Goal: Transaction & Acquisition: Purchase product/service

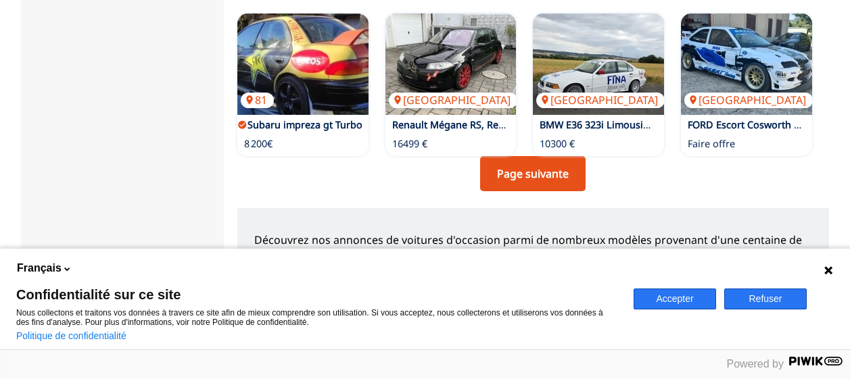
scroll to position [1218, 0]
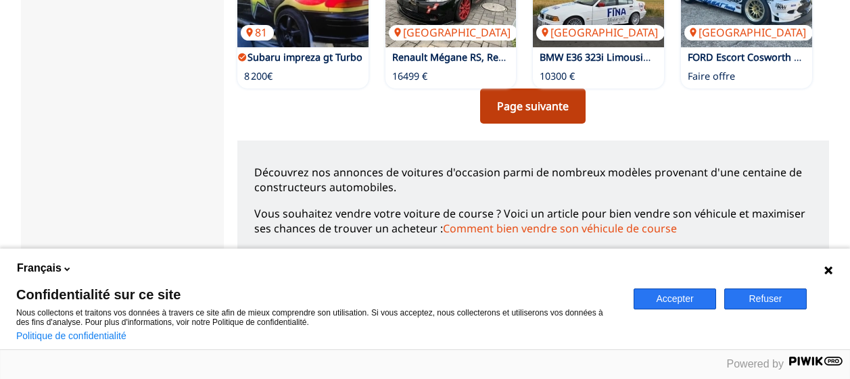
click at [487, 103] on link "Page suivante" at bounding box center [533, 106] width 106 height 35
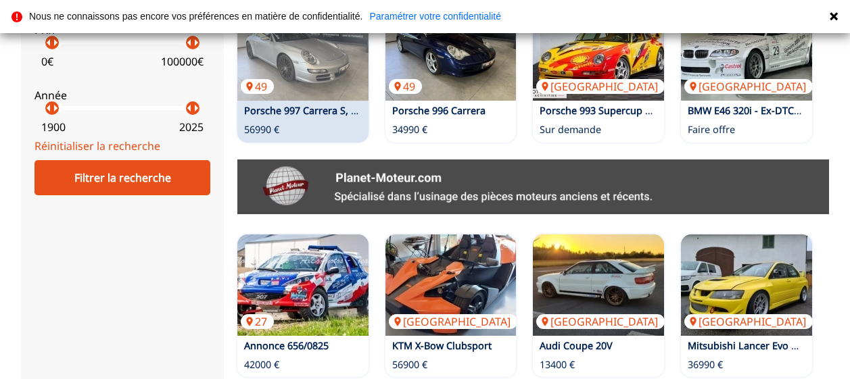
scroll to position [541, 0]
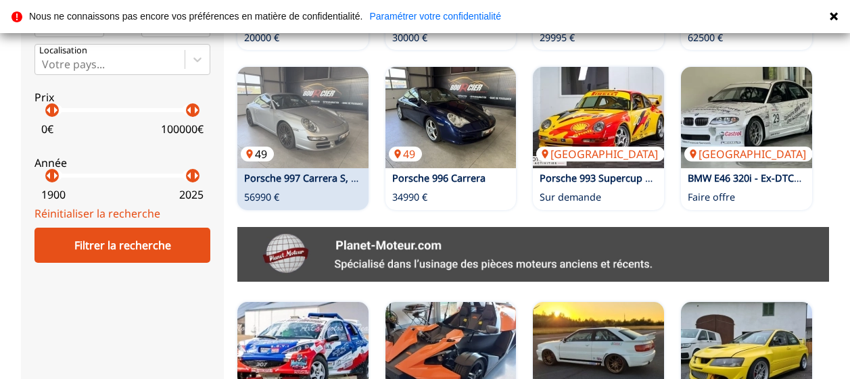
click at [267, 118] on img at bounding box center [302, 117] width 131 height 101
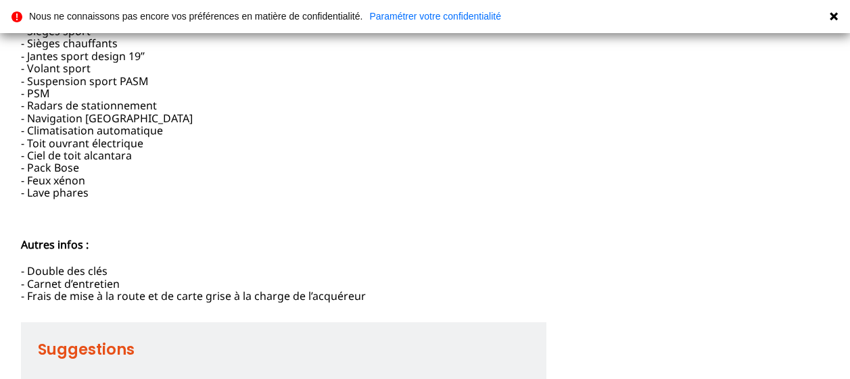
scroll to position [473, 0]
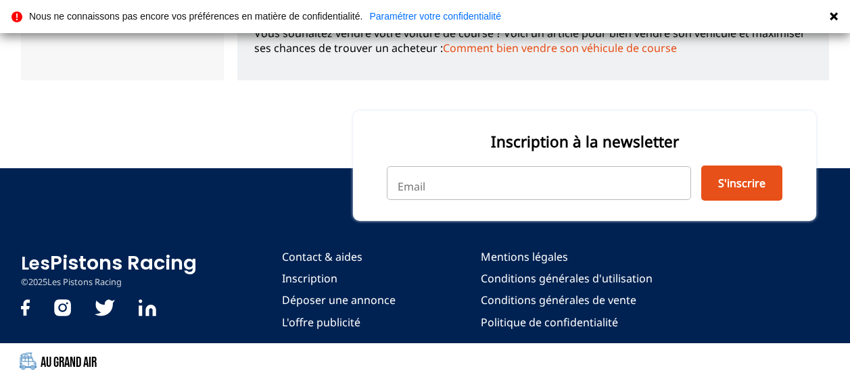
scroll to position [1129, 0]
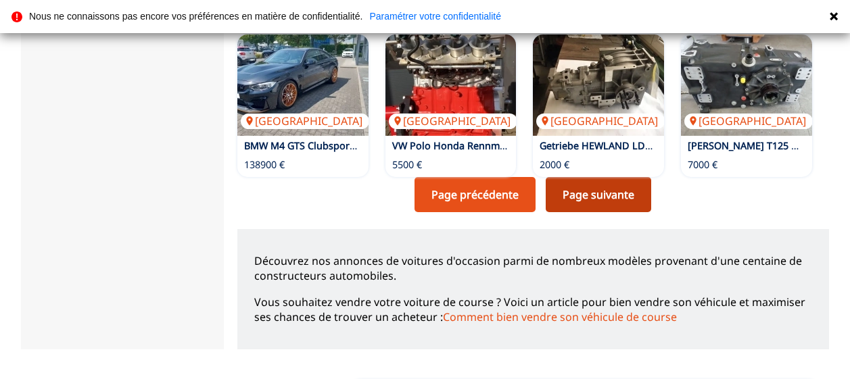
click at [566, 195] on link "Page suivante" at bounding box center [599, 194] width 106 height 35
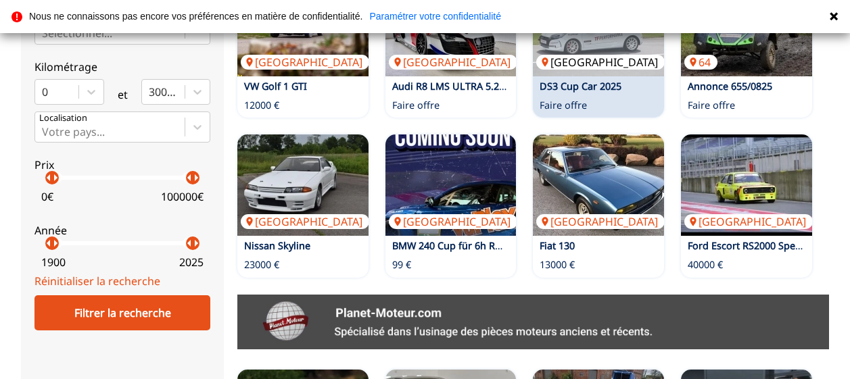
scroll to position [406, 0]
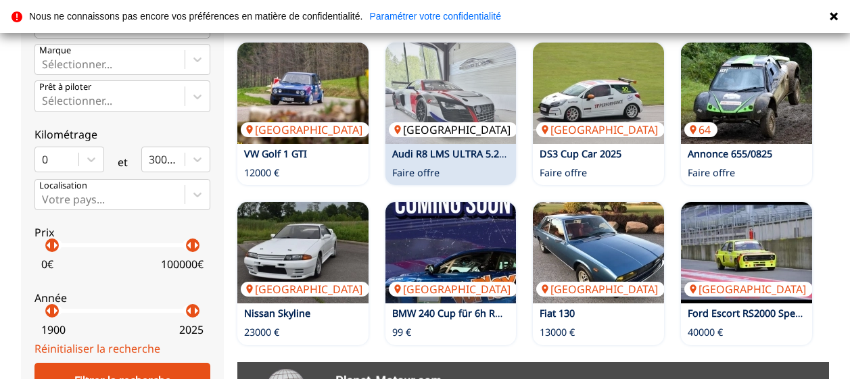
click at [457, 114] on img at bounding box center [451, 93] width 131 height 101
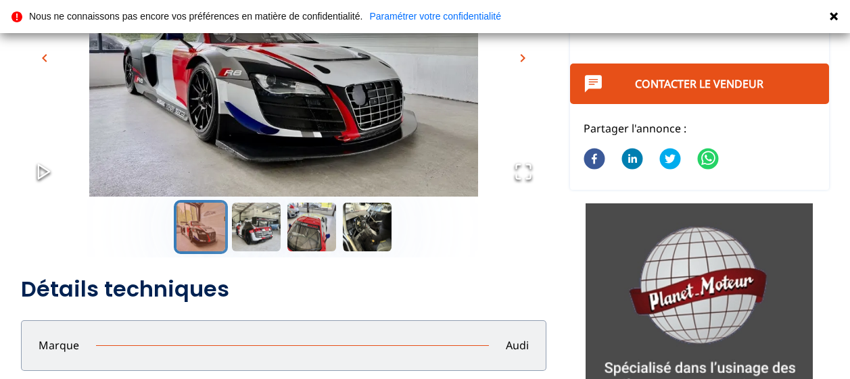
scroll to position [271, 0]
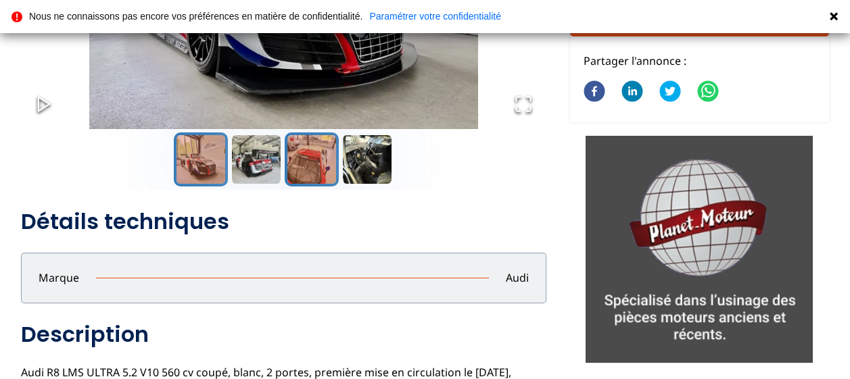
click at [306, 168] on button "Go to Slide 3" at bounding box center [312, 160] width 54 height 54
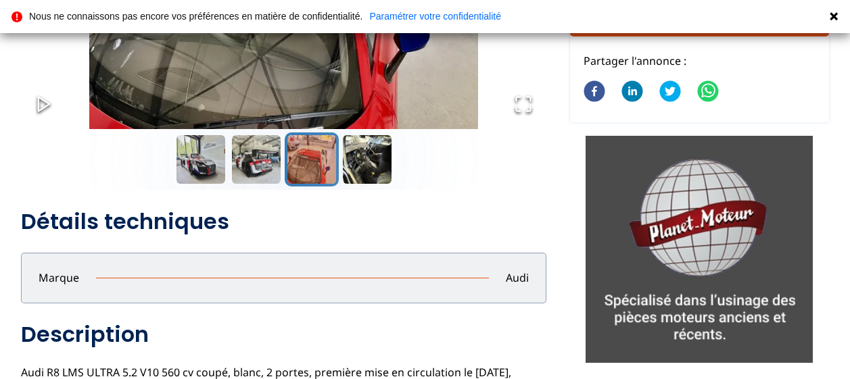
scroll to position [68, 0]
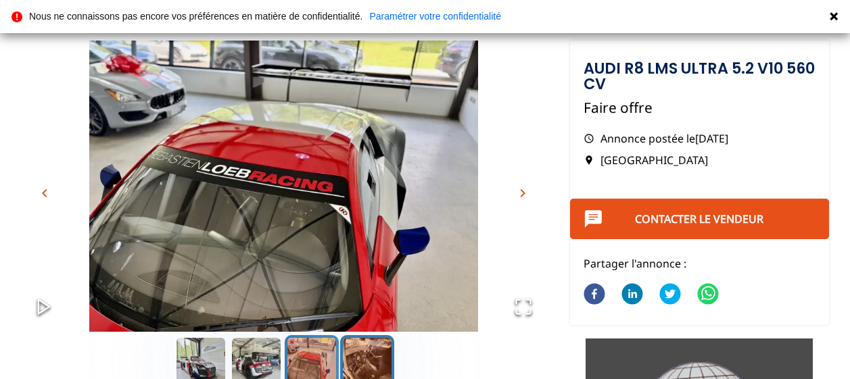
click at [370, 356] on button "Go to Slide 4" at bounding box center [367, 362] width 54 height 54
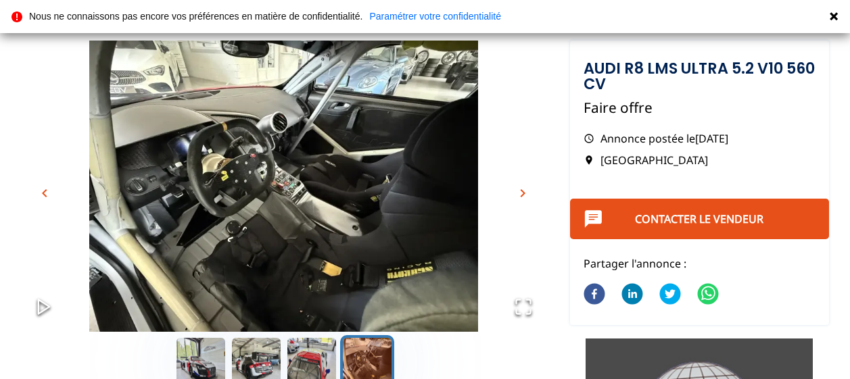
scroll to position [203, 0]
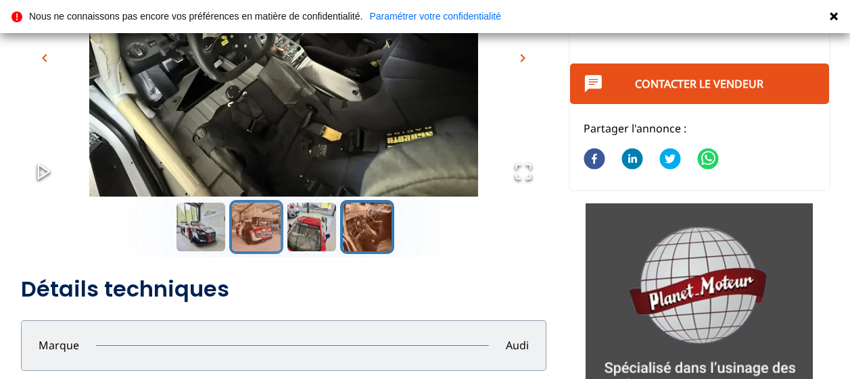
click at [252, 237] on button "Go to Slide 2" at bounding box center [256, 227] width 54 height 54
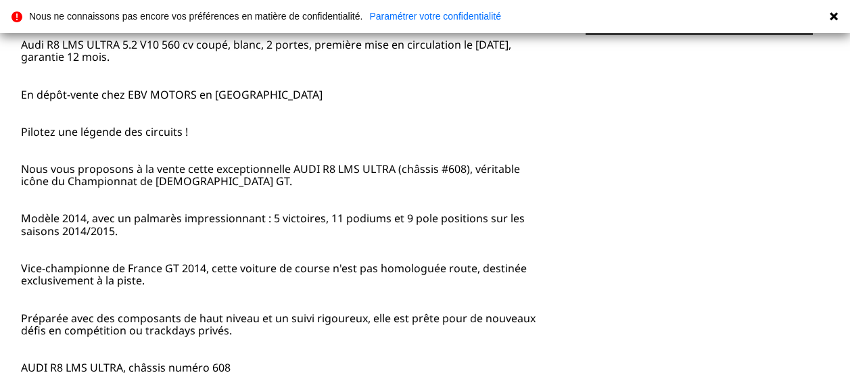
scroll to position [531, 0]
